Goal: Book appointment/travel/reservation

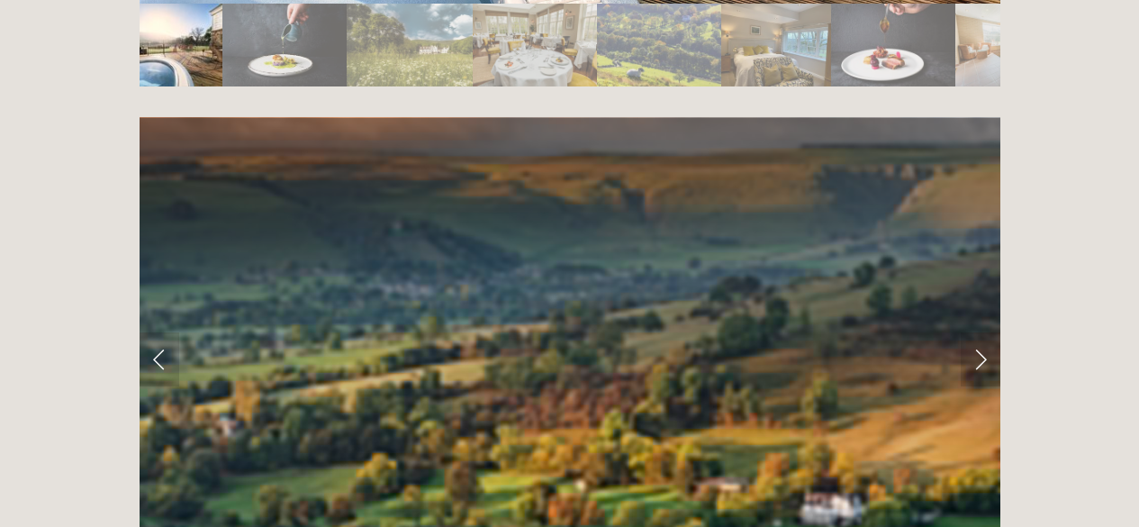
scroll to position [3669, 0]
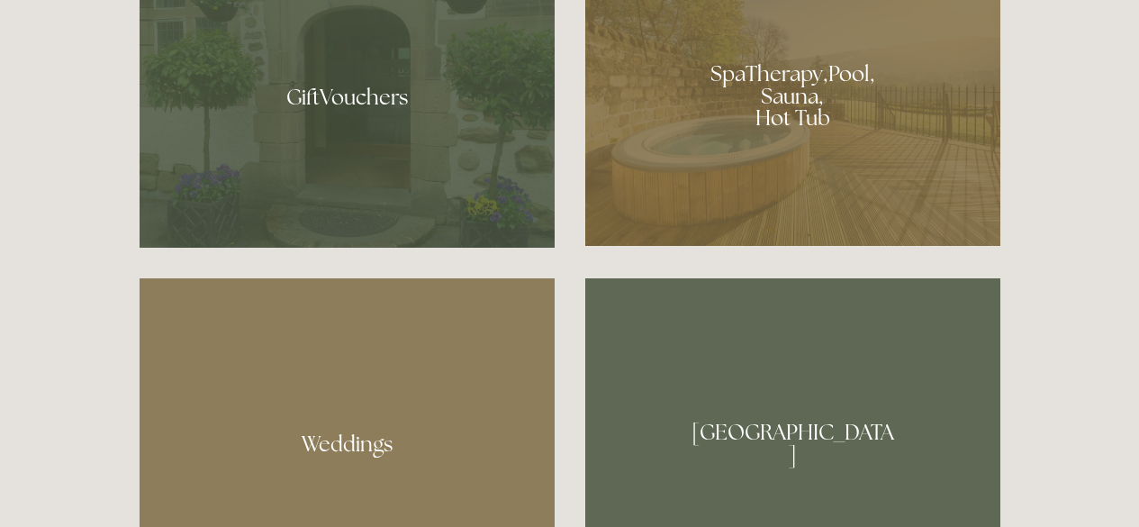
scroll to position [1396, 0]
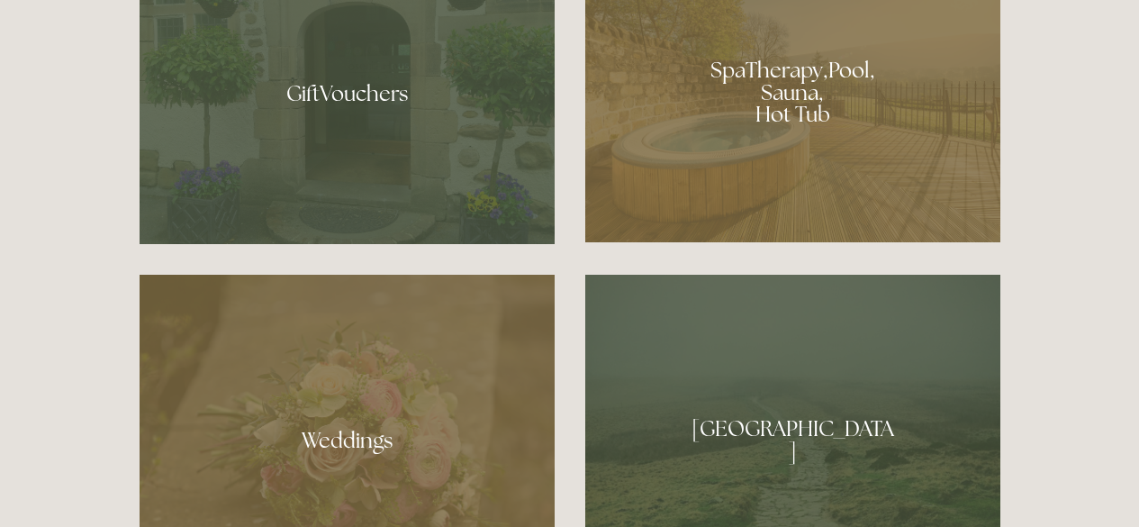
click at [743, 78] on div at bounding box center [792, 86] width 415 height 313
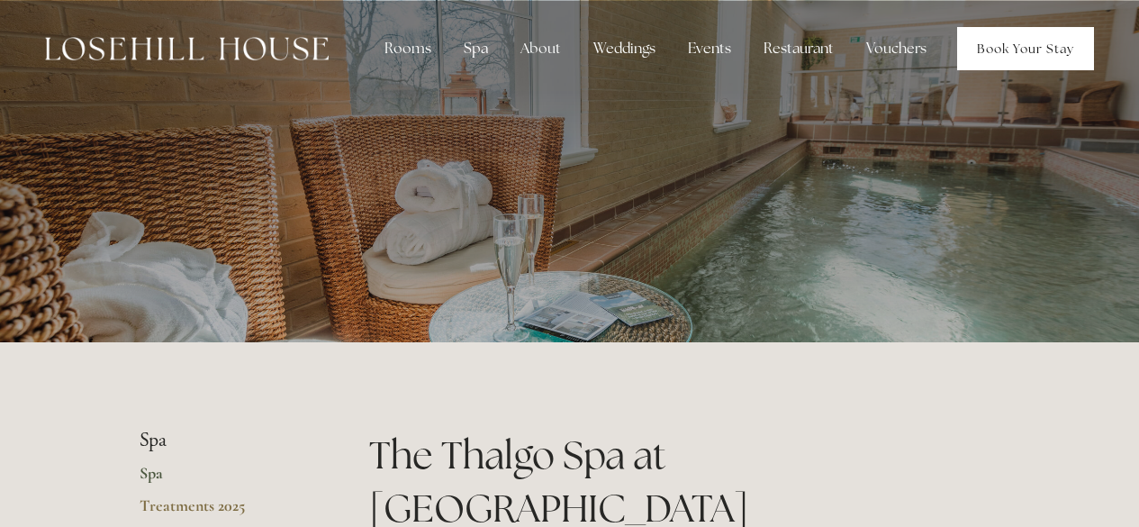
click at [994, 41] on link "Book Your Stay" at bounding box center [1025, 48] width 137 height 43
